Goal: Register for event/course

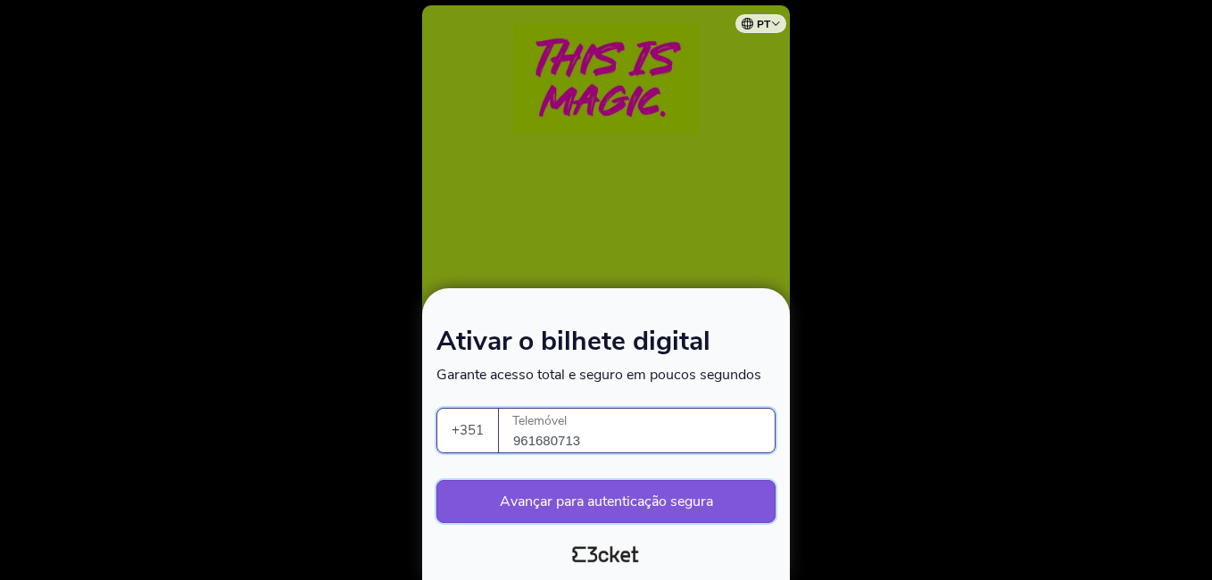
type input "961680713"
click at [625, 500] on button "Avançar para autenticação segura" at bounding box center [605, 501] width 339 height 43
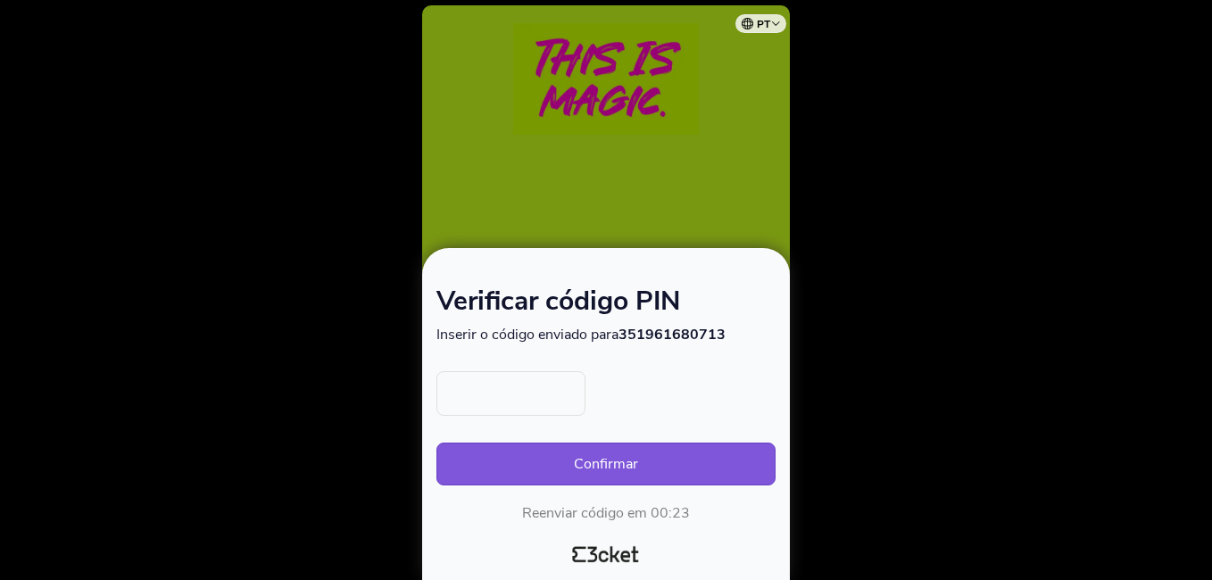
click at [558, 399] on input "text" at bounding box center [510, 393] width 149 height 45
type input "3155"
click at [653, 470] on button "Confirmar" at bounding box center [605, 464] width 339 height 43
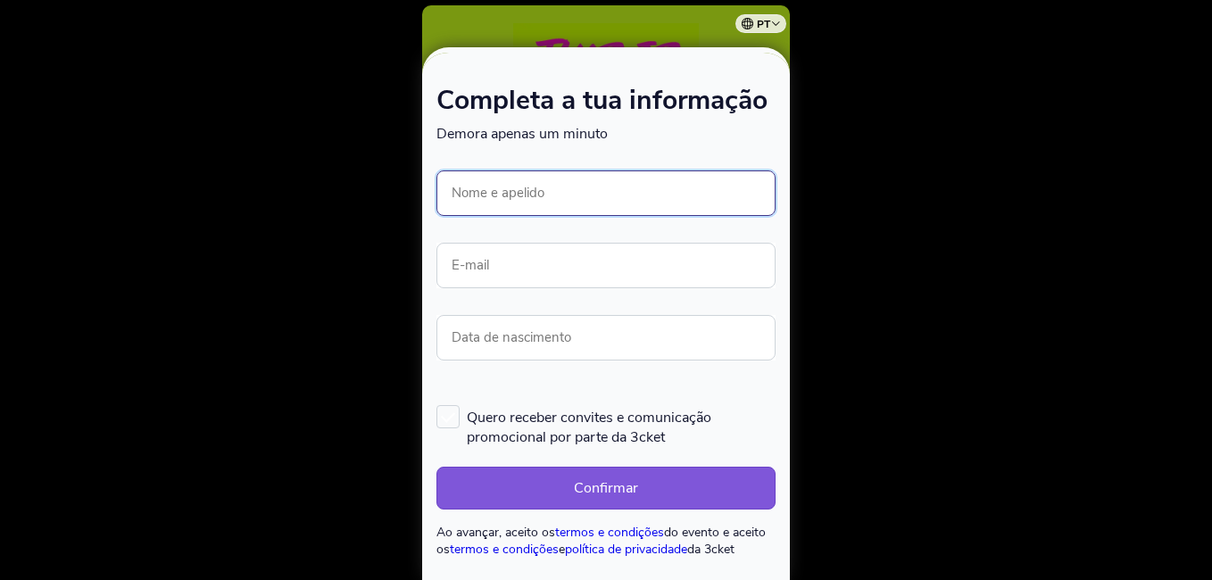
click at [509, 199] on input "Nome e apelido" at bounding box center [605, 193] width 339 height 46
type input "[PERSON_NAME]"
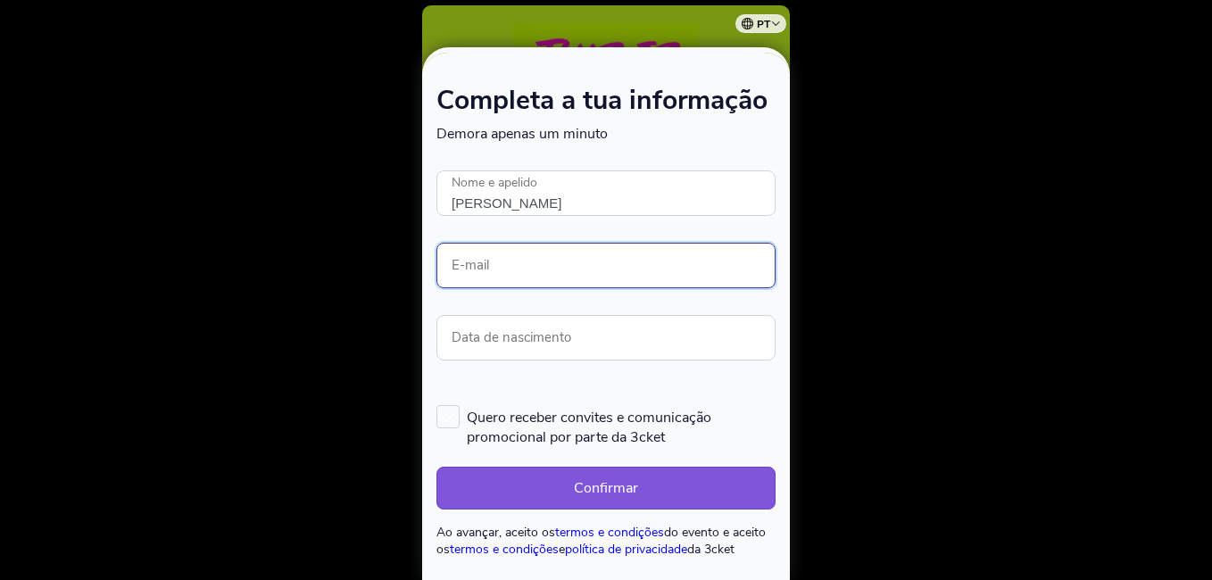
click at [565, 265] on input "E-mail" at bounding box center [605, 266] width 339 height 46
type input "lucianapessoa02@hotmail.com"
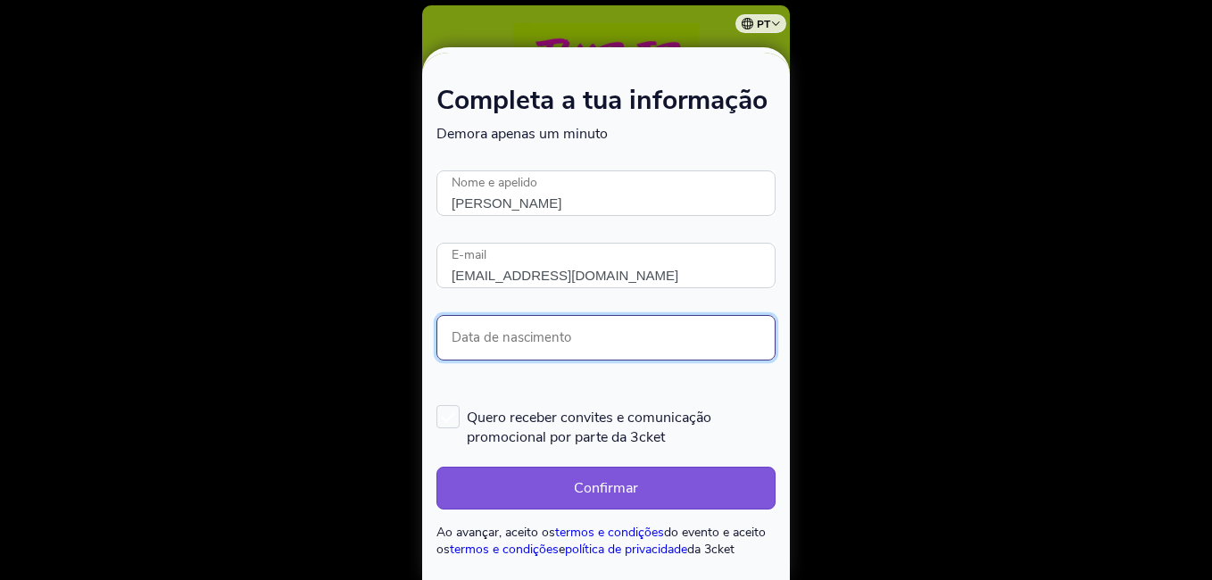
click at [558, 345] on input "Data de nascimento" at bounding box center [605, 338] width 339 height 46
type input "26/09/2002"
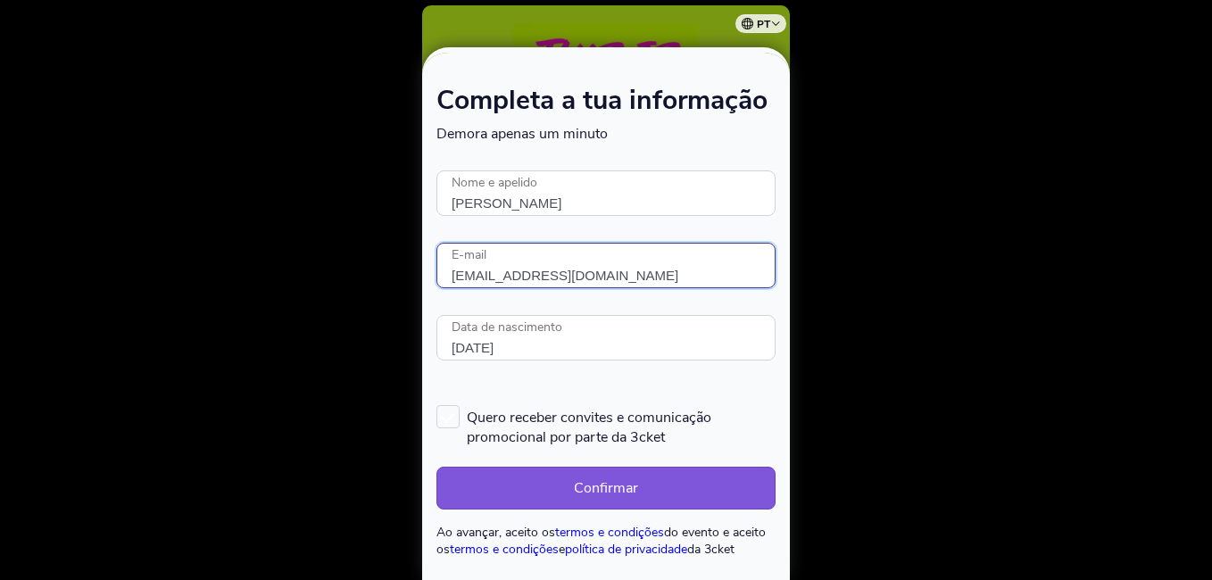
click at [589, 256] on input "lucianapessoa02@hotmail.com" at bounding box center [605, 266] width 339 height 46
click at [664, 278] on input "lucianapessoa02@hotmail.com" at bounding box center [605, 266] width 339 height 46
type input "l"
type input "pv20624@esev.ipv.pt"
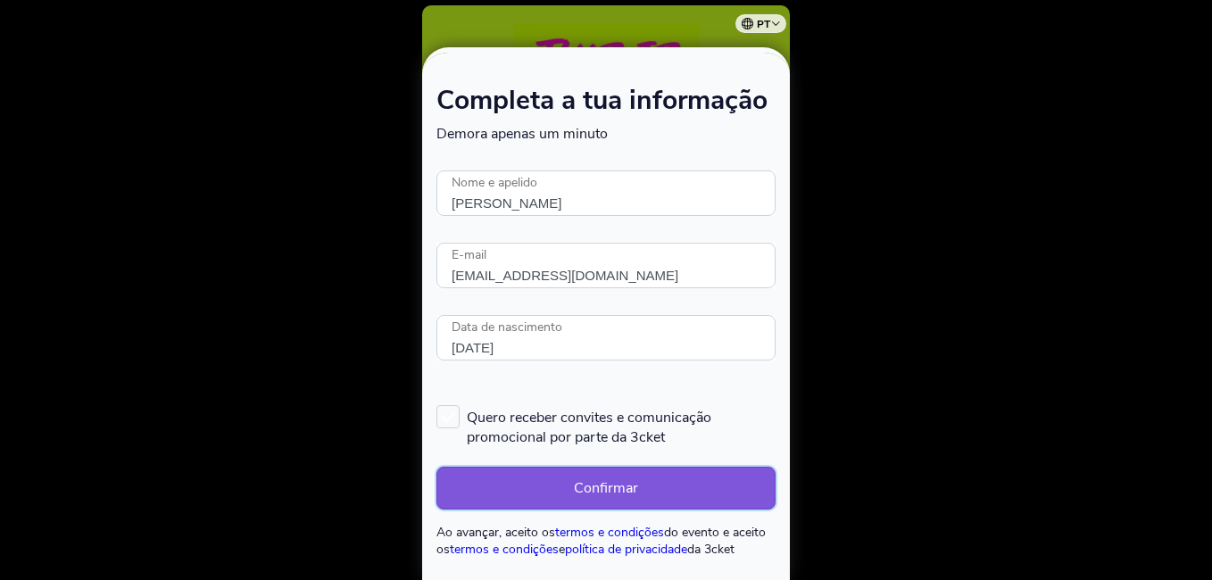
click at [600, 487] on button "Confirmar" at bounding box center [605, 488] width 339 height 43
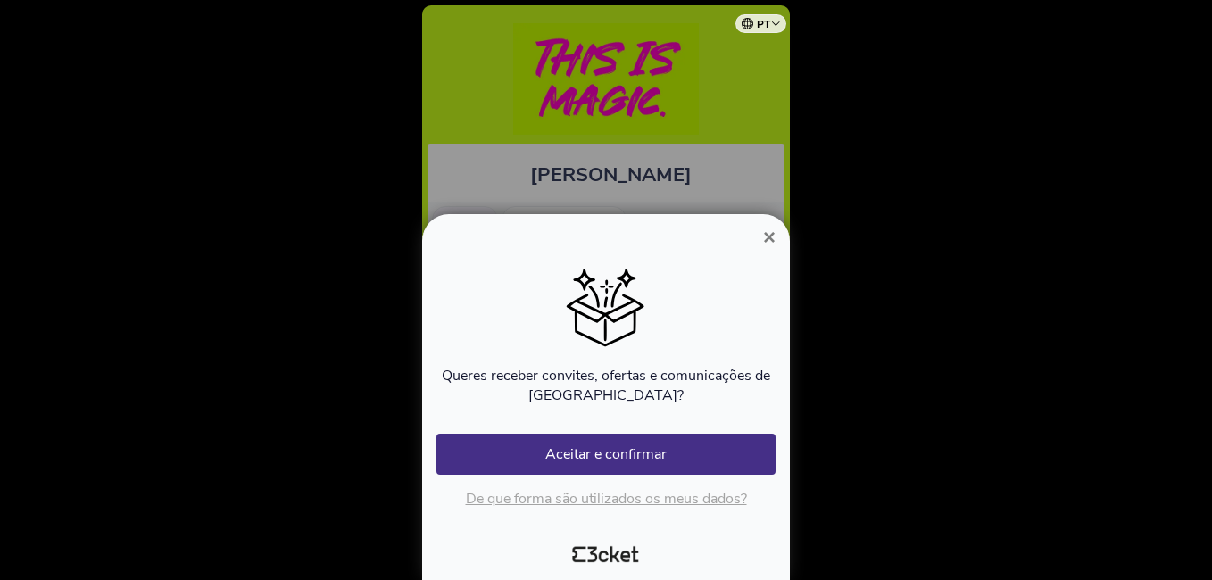
click at [771, 236] on span "×" at bounding box center [769, 237] width 12 height 24
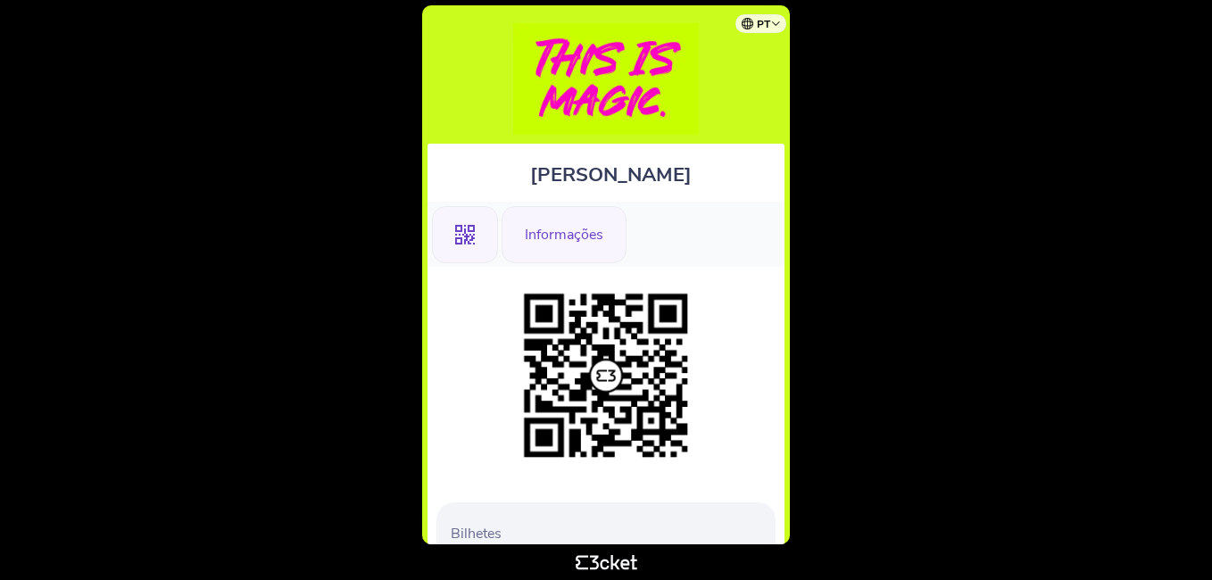
click at [558, 239] on div "Informações" at bounding box center [563, 234] width 125 height 57
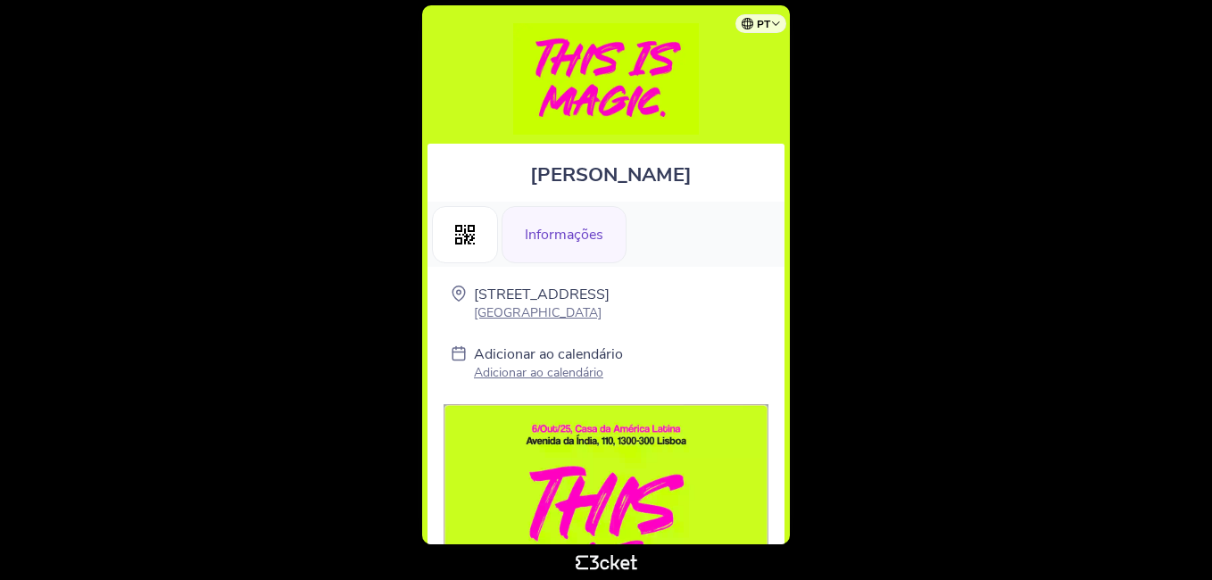
click at [600, 238] on div "Informações" at bounding box center [563, 234] width 125 height 57
click at [480, 238] on div ".st0{fill-rule:evenodd;clip-rule:evenodd;}" at bounding box center [465, 234] width 66 height 57
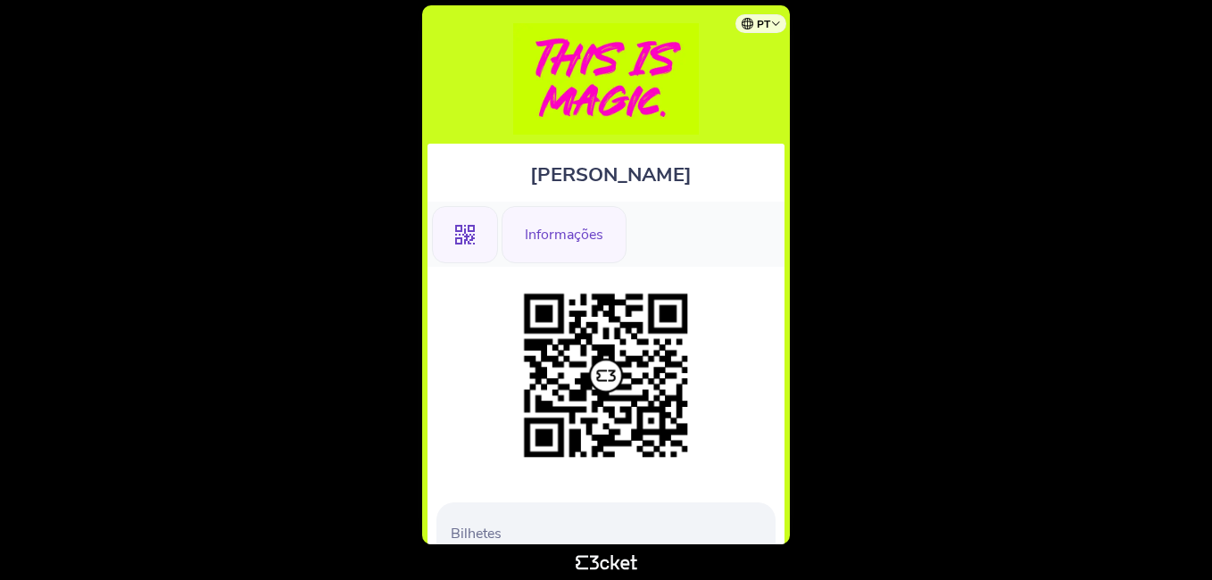
click at [568, 235] on div "Informações" at bounding box center [563, 234] width 125 height 57
